Goal: Task Accomplishment & Management: Use online tool/utility

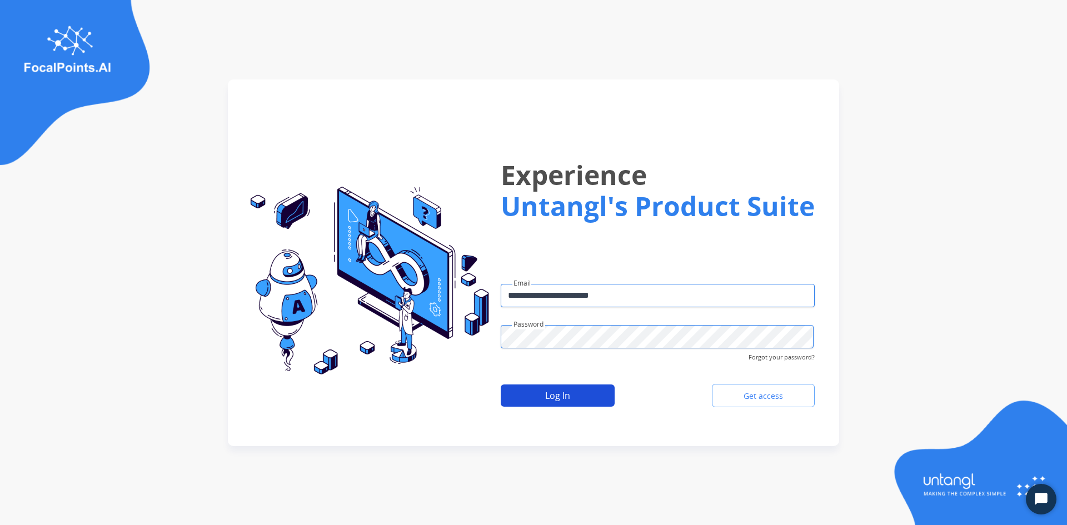
click at [519, 397] on button "Log In" at bounding box center [558, 396] width 114 height 22
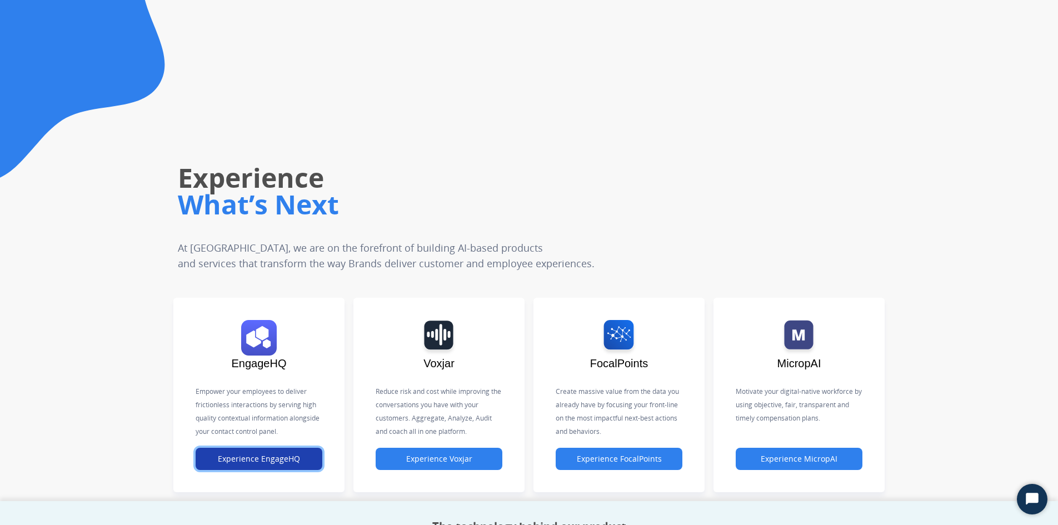
click at [252, 462] on button "Experience EngageHQ" at bounding box center [259, 459] width 127 height 22
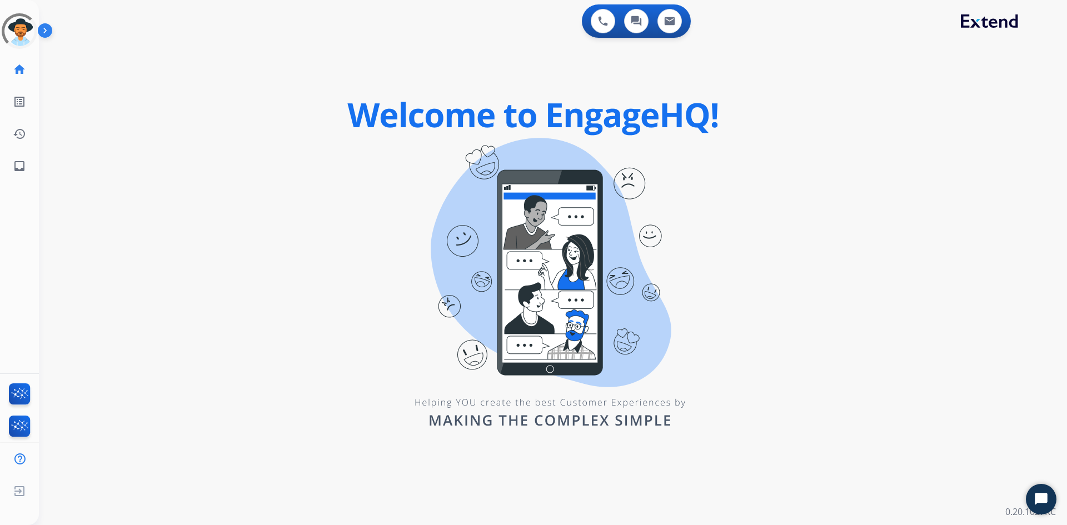
click at [370, 123] on div "0 Voice Interactions 0 Chat Interactions 0 Email Interactions swap_horiz Break …" at bounding box center [553, 262] width 1028 height 525
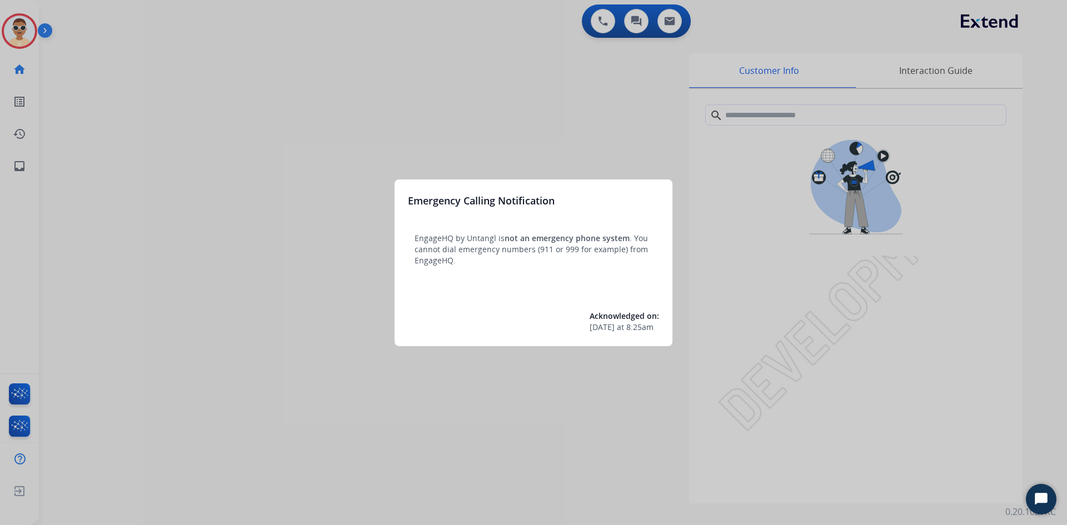
click at [186, 79] on div at bounding box center [533, 262] width 1067 height 525
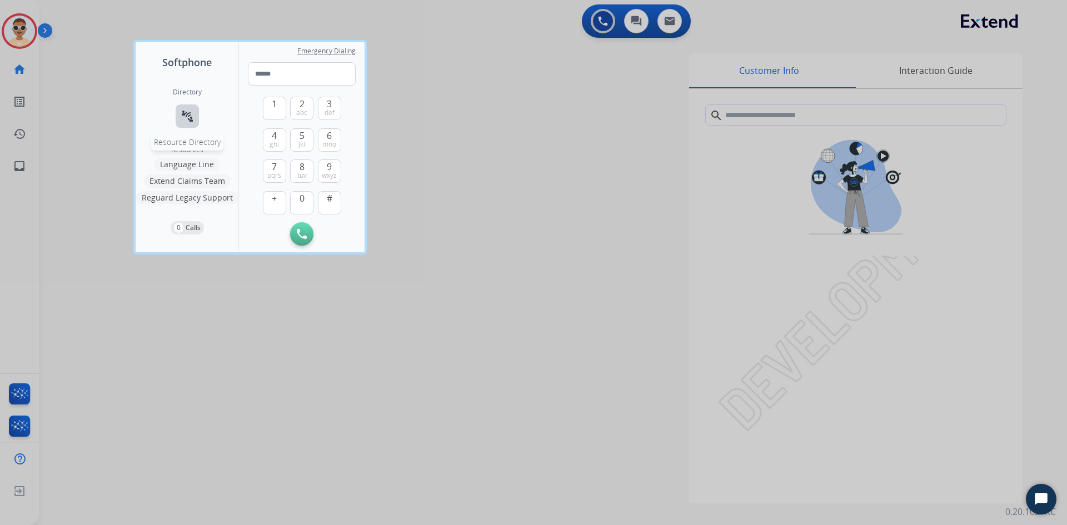
click at [176, 123] on button "connect_without_contact Resource Directory" at bounding box center [187, 115] width 23 height 23
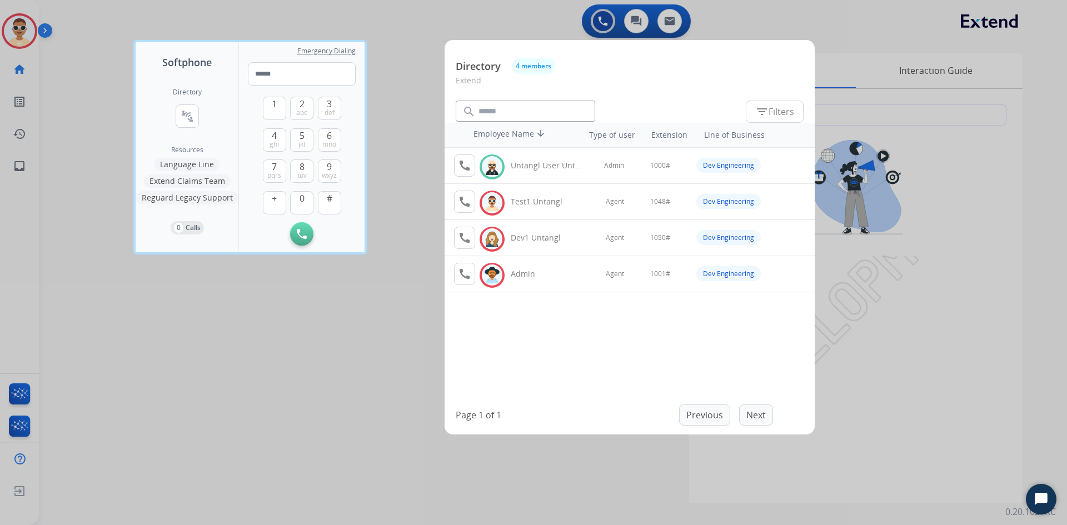
click at [534, 131] on mat-icon "arrow_downward" at bounding box center [540, 134] width 13 height 13
click at [555, 318] on tbody "call Logged In Admin Agent 1001# Dev Engineering call Logged In Dev1 Untangl Ag…" at bounding box center [630, 266] width 370 height 236
click at [363, 295] on div at bounding box center [533, 262] width 1067 height 525
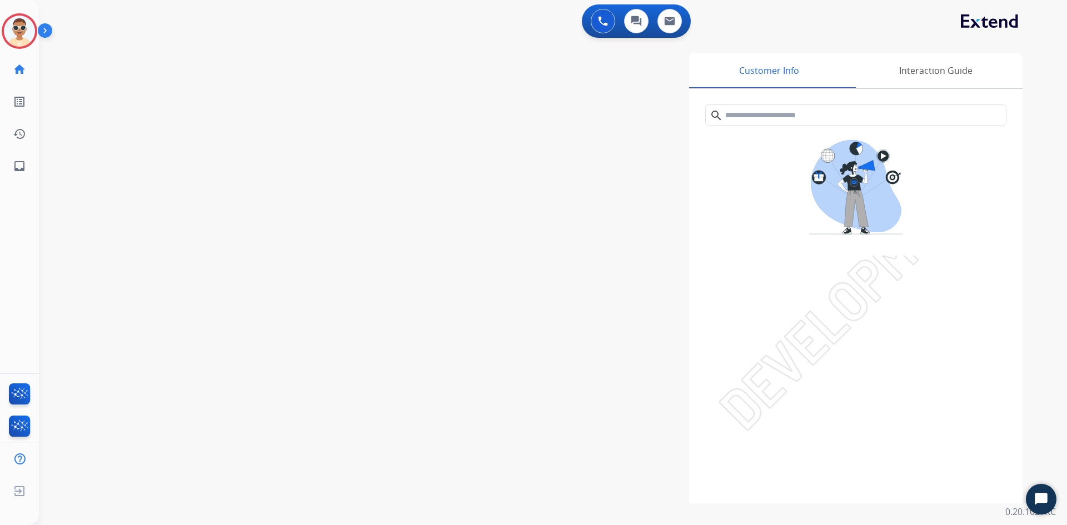
click at [51, 32] on img at bounding box center [47, 32] width 19 height 21
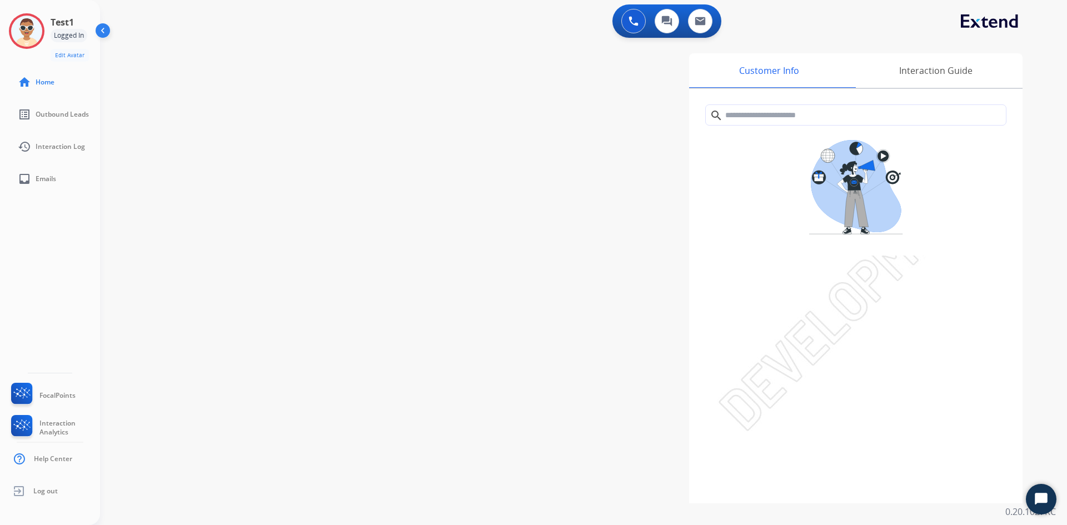
click at [635, 303] on div "Customer Info Interaction Guide search Interaction History close Interaction Gu…" at bounding box center [722, 278] width 600 height 450
click at [625, 460] on div "Customer Info Interaction Guide search Interaction History close Interaction Gu…" at bounding box center [722, 278] width 600 height 450
drag, startPoint x: 512, startPoint y: 232, endPoint x: 507, endPoint y: 228, distance: 5.9
click at [512, 232] on div "Customer Info Interaction Guide search Interaction History close Interaction Gu…" at bounding box center [722, 278] width 600 height 450
click at [42, 28] on img at bounding box center [26, 31] width 31 height 31
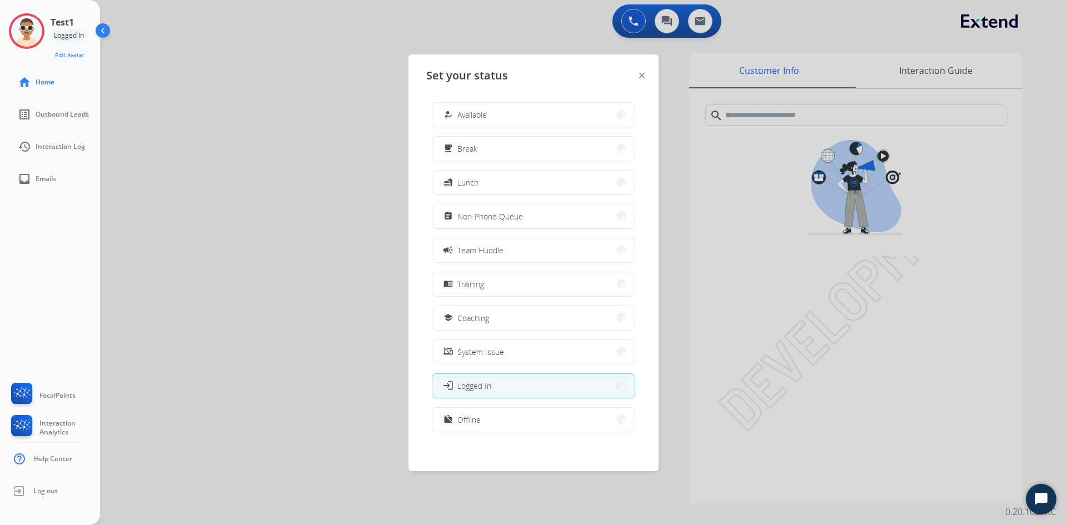
scroll to position [3, 0]
click at [464, 413] on span "Offline" at bounding box center [468, 417] width 23 height 12
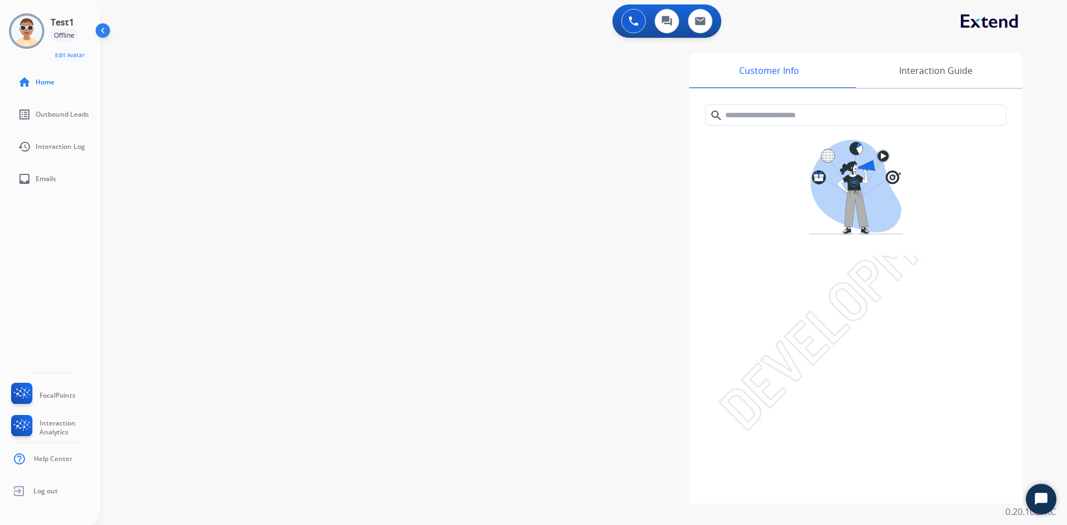
click at [339, 275] on div "swap_horiz Break voice bridge close_fullscreen Connect 3-Way Call merge_type Se…" at bounding box center [570, 272] width 940 height 464
